Goal: Task Accomplishment & Management: Manage account settings

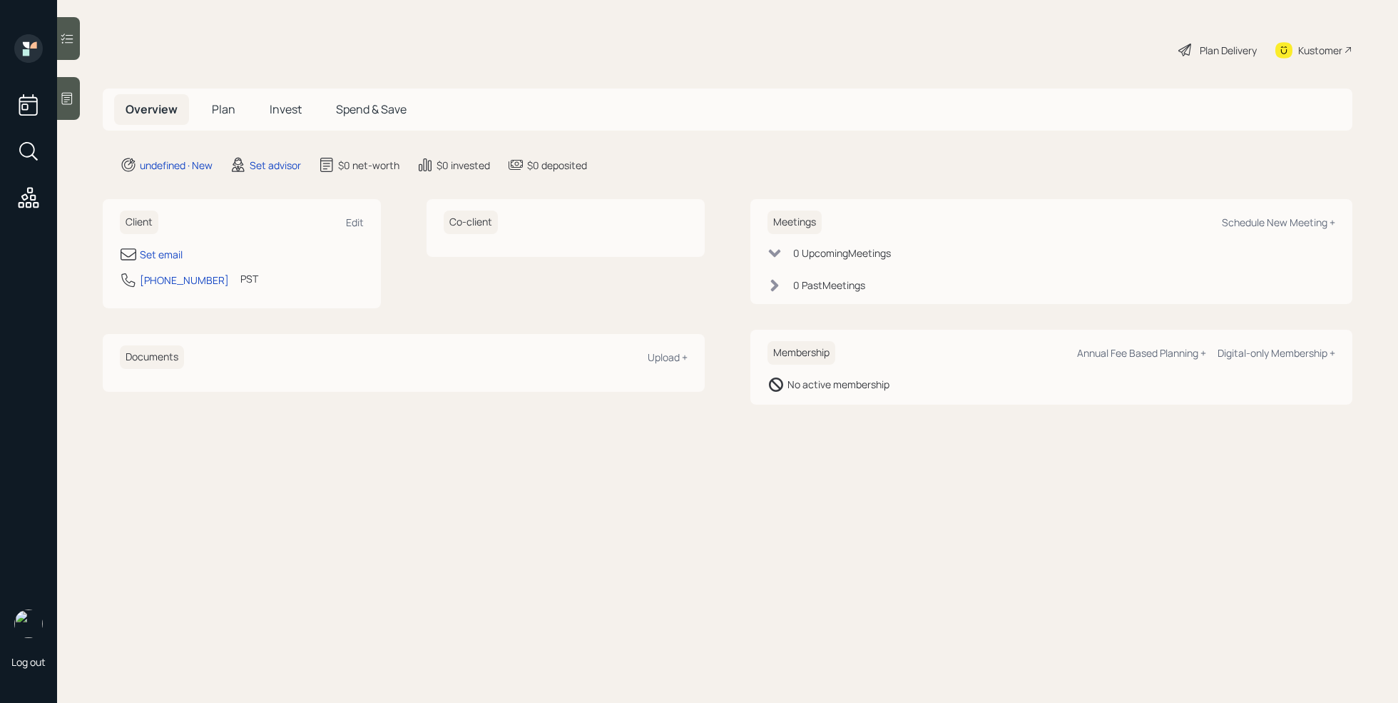
click at [74, 101] on div at bounding box center [68, 98] width 23 height 43
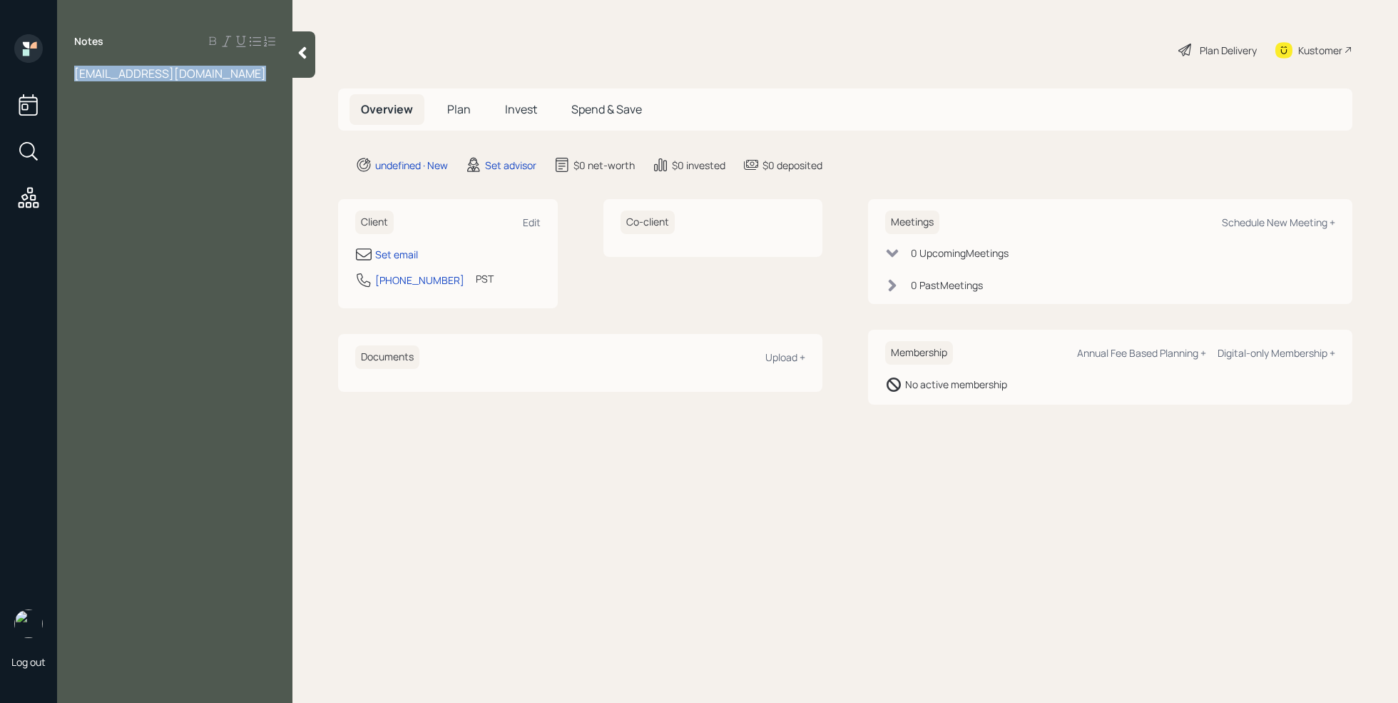
drag, startPoint x: 253, startPoint y: 71, endPoint x: 91, endPoint y: 73, distance: 161.9
click at [51, 80] on div "Log out Notes [EMAIL_ADDRESS][DOMAIN_NAME] Plan Delivery Kustomer Overview Plan…" at bounding box center [699, 351] width 1398 height 703
copy span "[EMAIL_ADDRESS][DOMAIN_NAME]"
click at [408, 255] on div "Set email" at bounding box center [396, 254] width 43 height 15
select select "America/Los_Angeles"
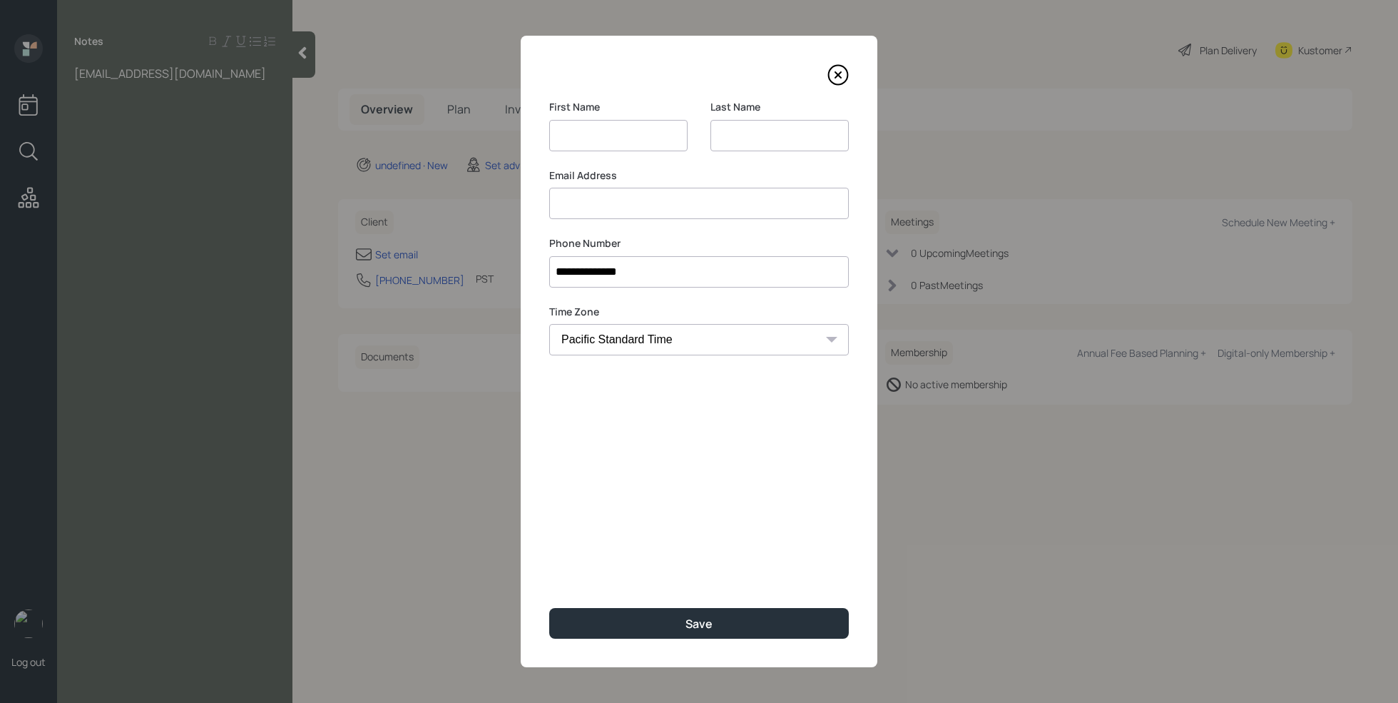
click at [623, 214] on input at bounding box center [699, 203] width 300 height 31
paste input "[EMAIL_ADDRESS][DOMAIN_NAME]"
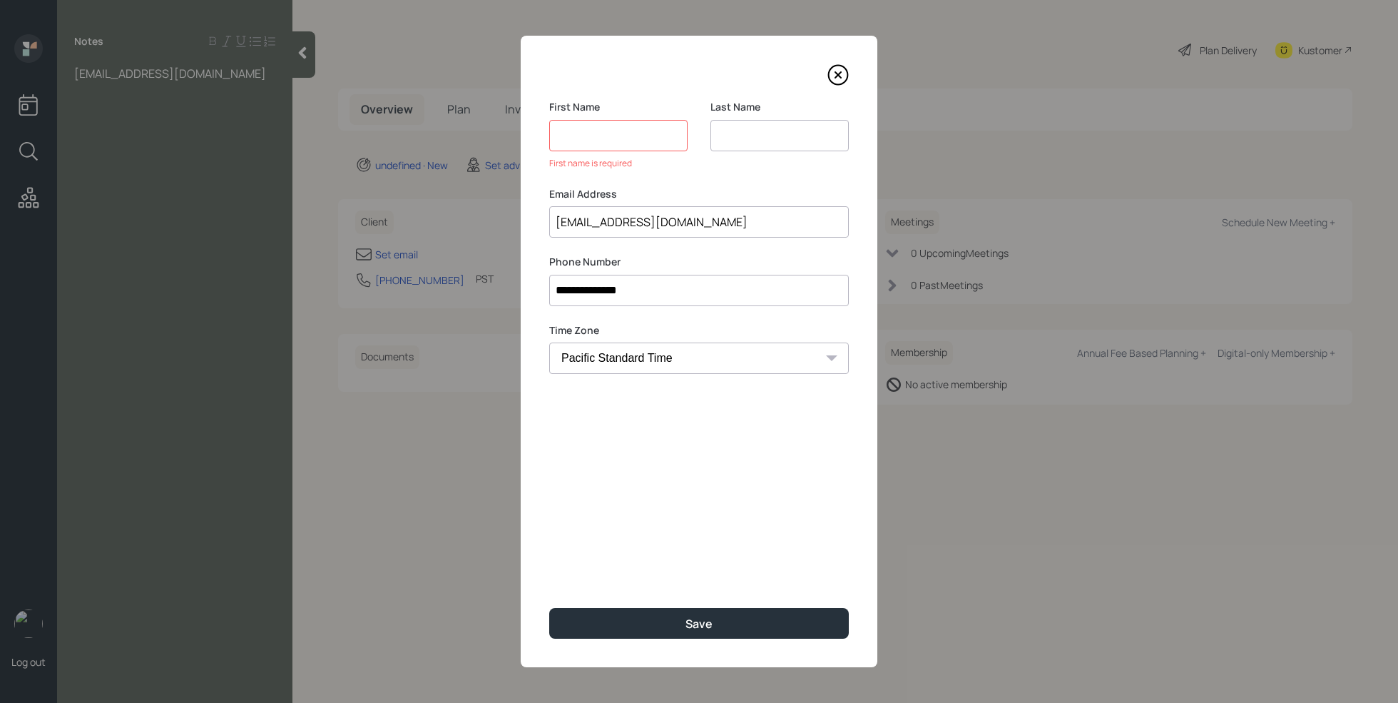
type input "[EMAIL_ADDRESS][DOMAIN_NAME]"
click at [566, 128] on input at bounding box center [618, 135] width 138 height 31
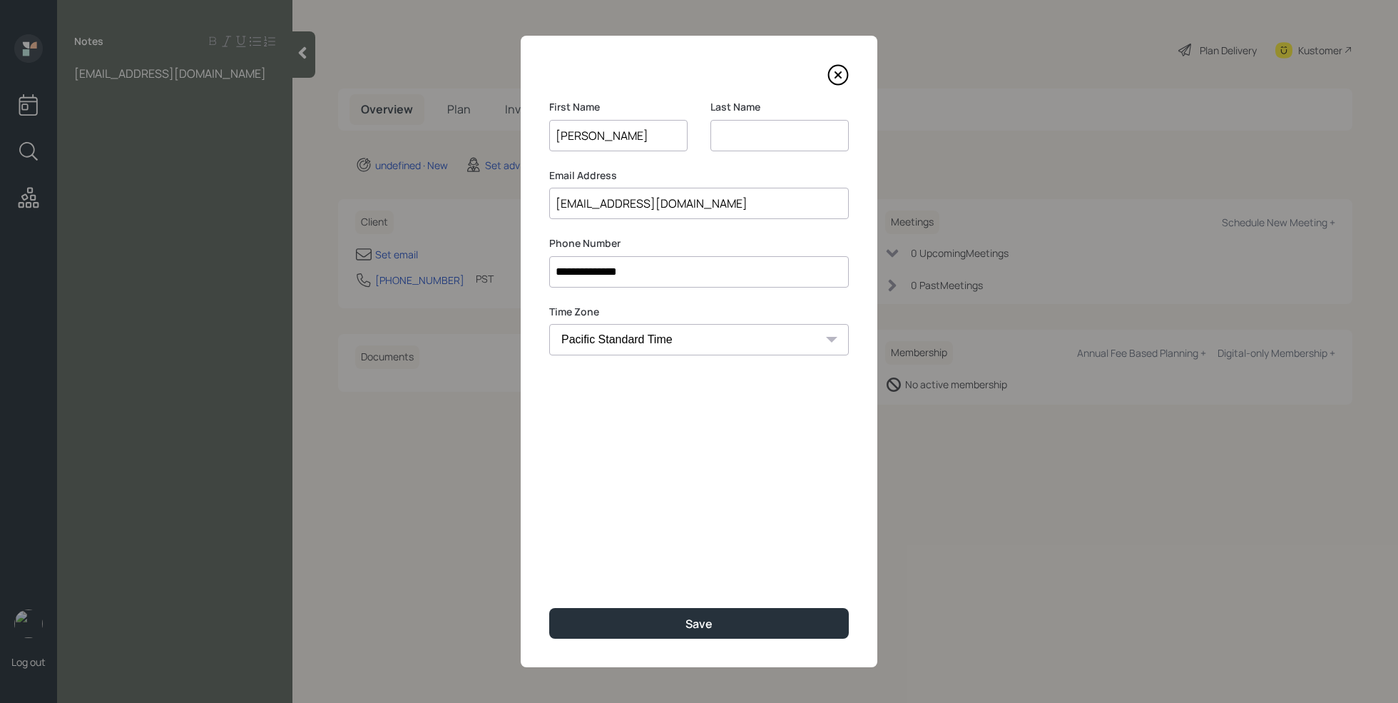
type input "[PERSON_NAME]"
click at [770, 128] on input at bounding box center [780, 135] width 138 height 31
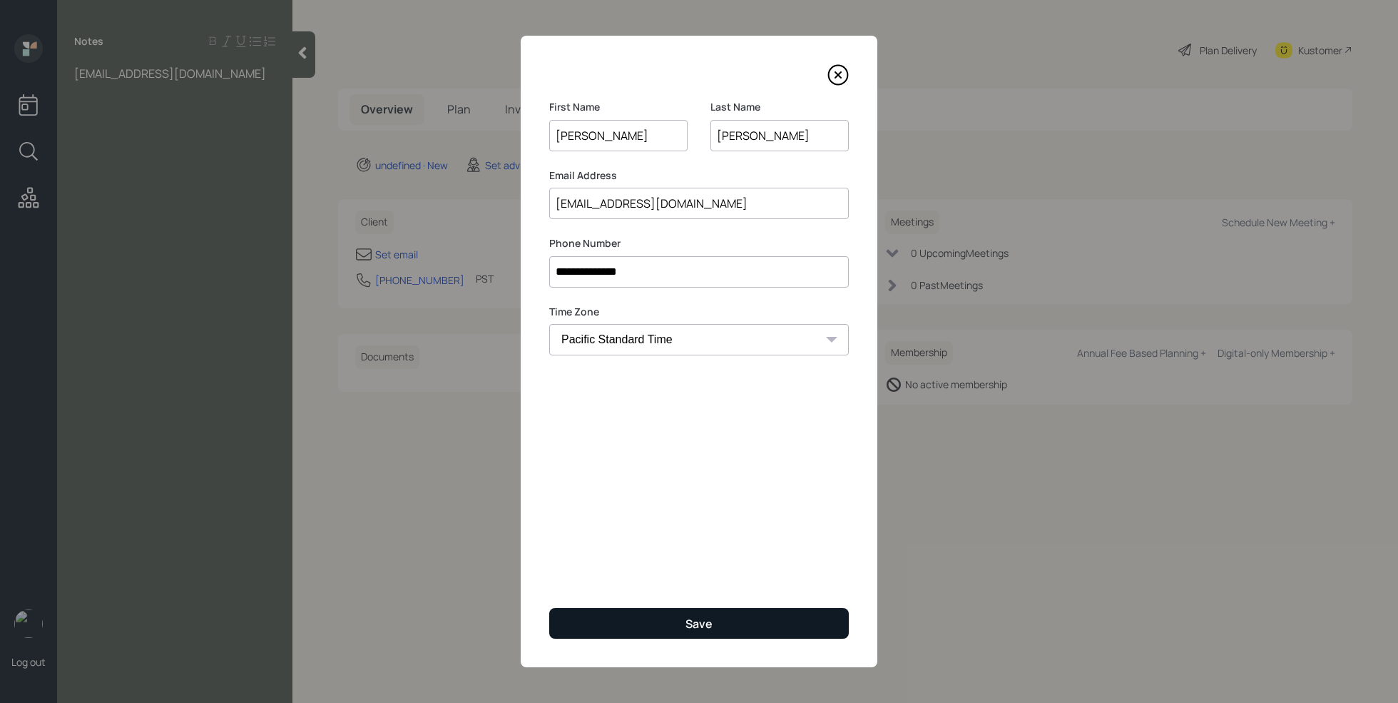
type input "[PERSON_NAME]"
click at [727, 618] on button "Save" at bounding box center [699, 623] width 300 height 31
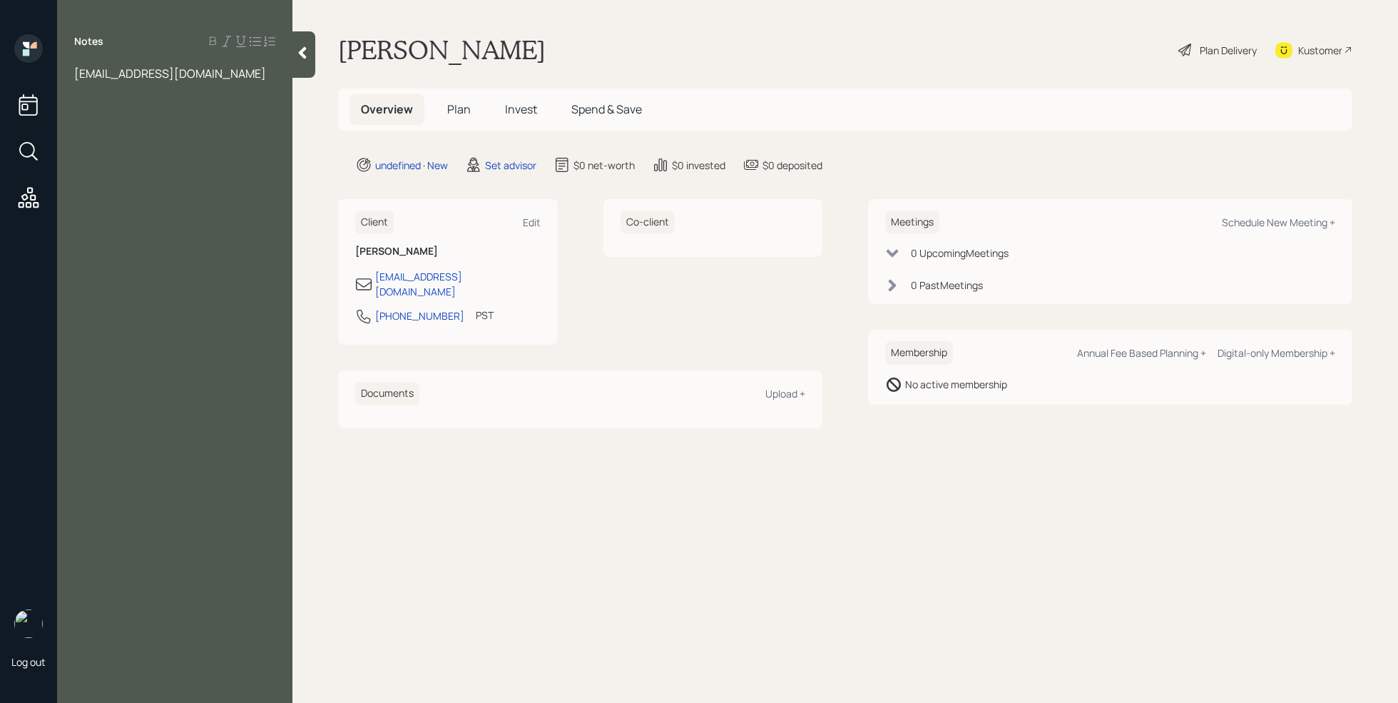
drag, startPoint x: 161, startPoint y: 202, endPoint x: 223, endPoint y: 112, distance: 108.8
click at [166, 195] on div "Notes [EMAIL_ADDRESS][DOMAIN_NAME]" at bounding box center [174, 359] width 235 height 651
click at [248, 83] on div "Notes [EMAIL_ADDRESS][DOMAIN_NAME]" at bounding box center [174, 359] width 235 height 651
click at [248, 78] on div "[EMAIL_ADDRESS][DOMAIN_NAME]" at bounding box center [174, 74] width 201 height 16
click at [135, 137] on div at bounding box center [174, 136] width 201 height 16
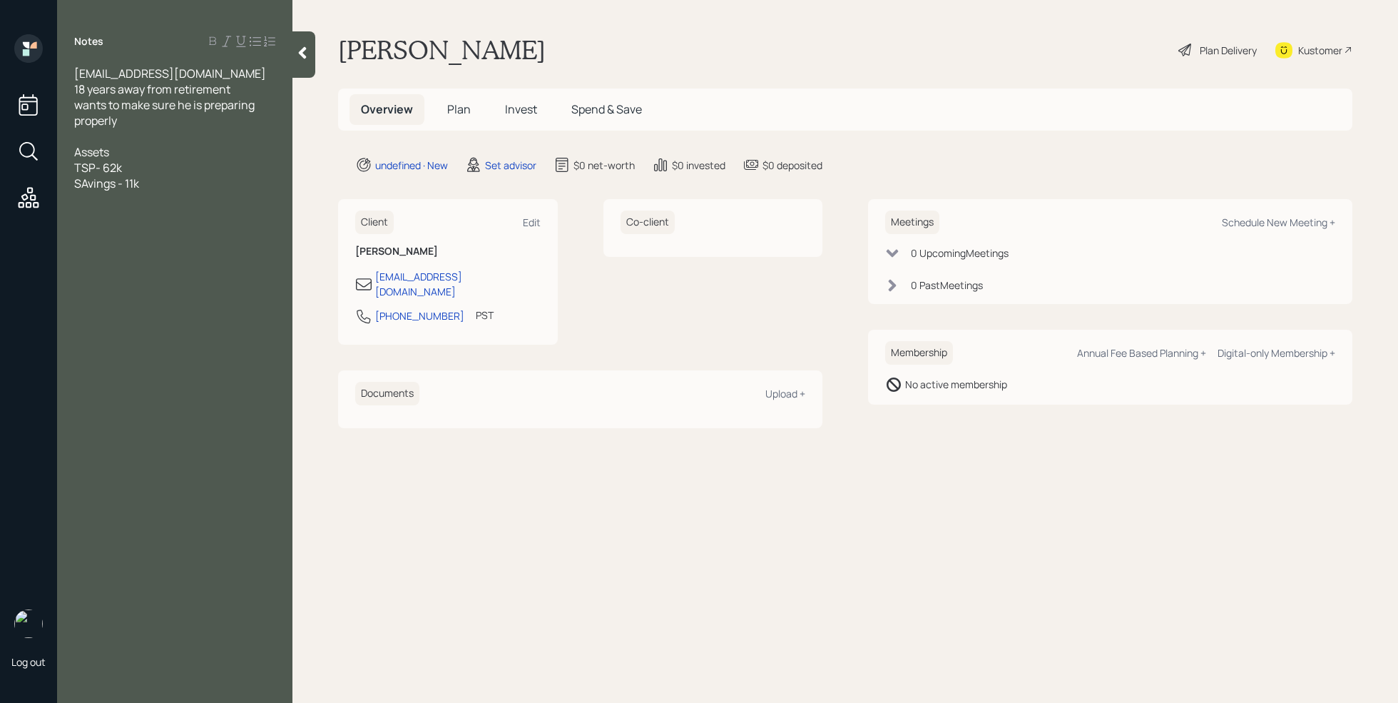
click at [86, 185] on span "SAvings - 11k" at bounding box center [106, 183] width 65 height 16
